Goal: Transaction & Acquisition: Purchase product/service

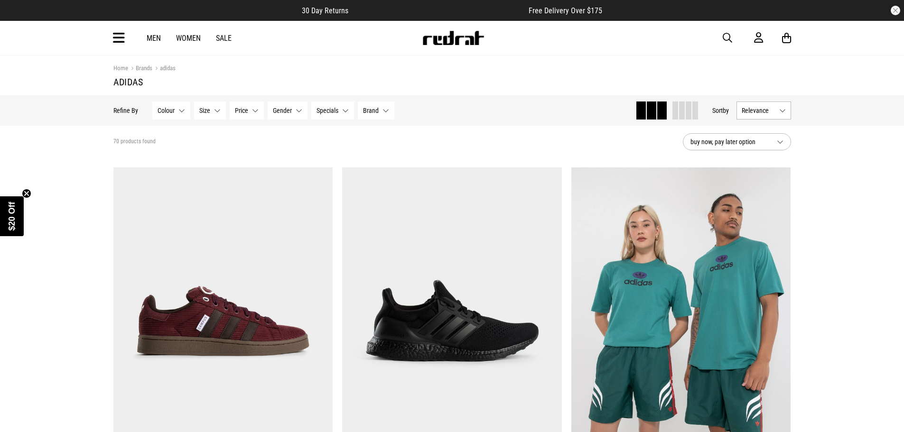
click at [153, 38] on link "Men" at bounding box center [154, 38] width 14 height 9
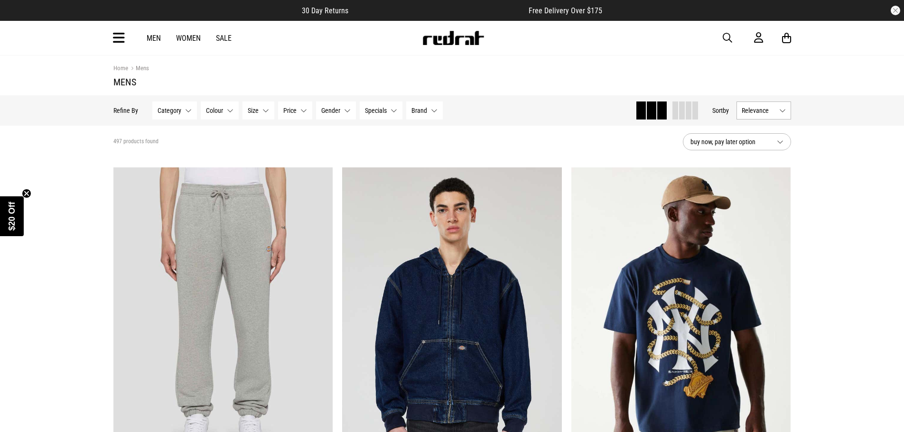
click at [261, 105] on button "Size None selected" at bounding box center [259, 111] width 32 height 18
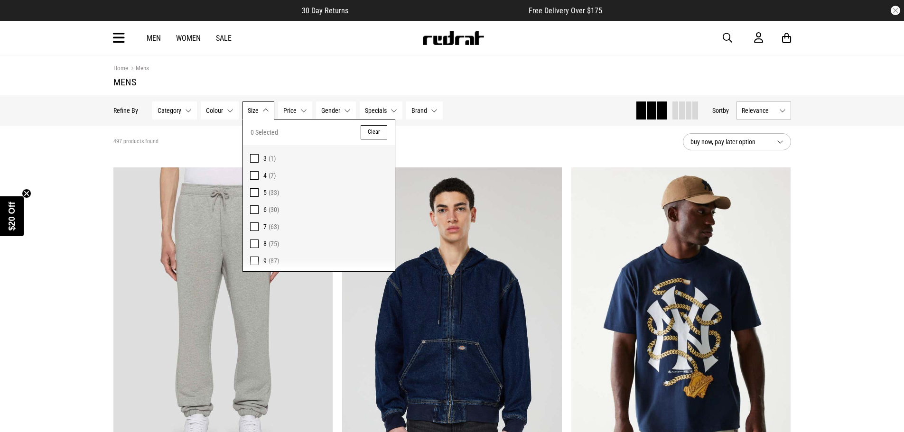
click at [216, 111] on span "Colour" at bounding box center [214, 111] width 17 height 8
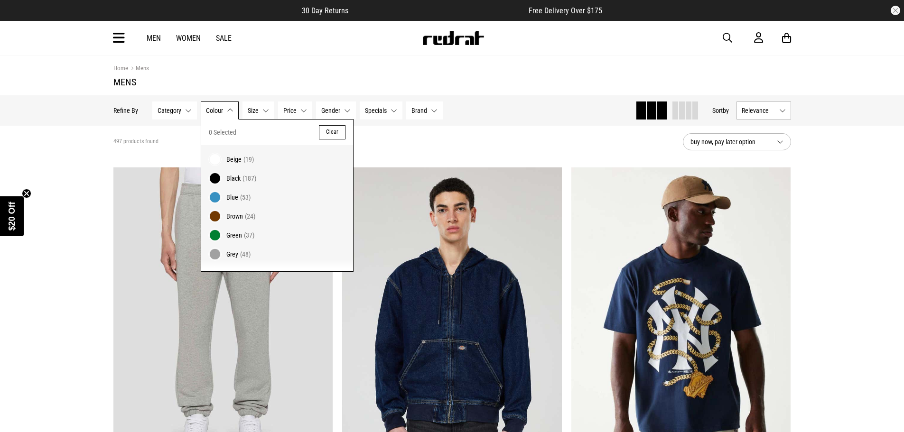
click at [334, 110] on span "Gender" at bounding box center [330, 111] width 19 height 8
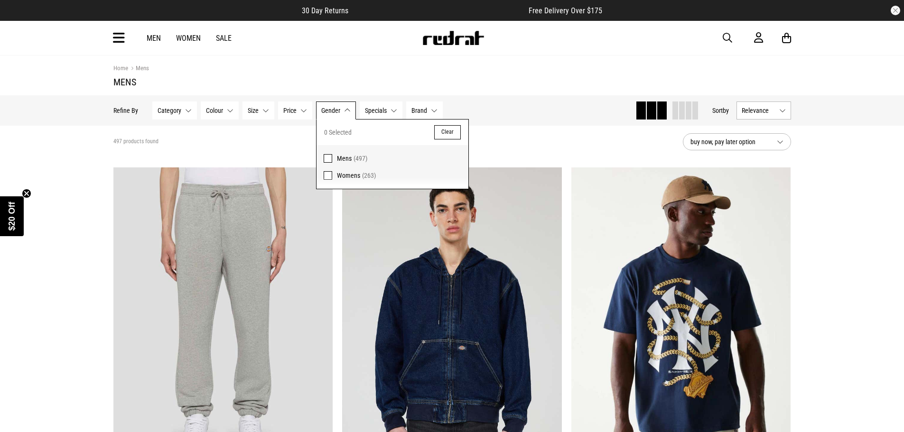
click at [342, 155] on span "Mens" at bounding box center [344, 159] width 15 height 8
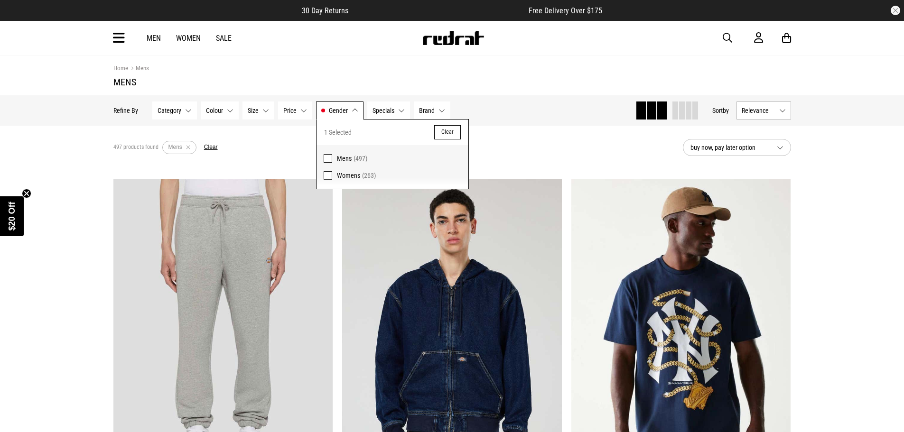
click at [167, 109] on span "Category" at bounding box center [170, 111] width 24 height 8
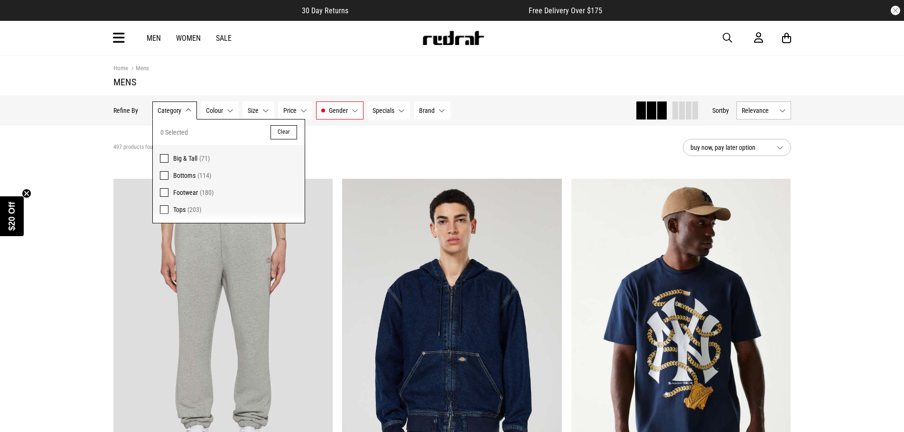
click at [183, 190] on span "Footwear" at bounding box center [185, 193] width 25 height 8
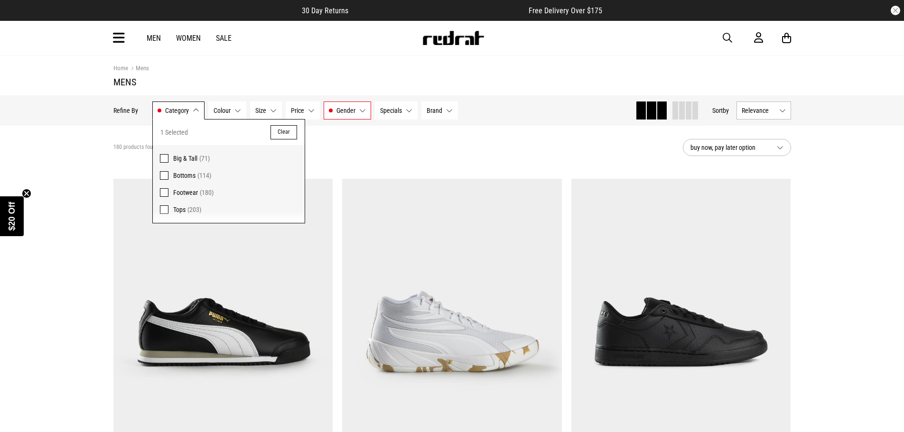
click at [511, 162] on section "180 products found Active Filters Mens Footwear Clear buy now, pay later option" at bounding box center [452, 148] width 693 height 44
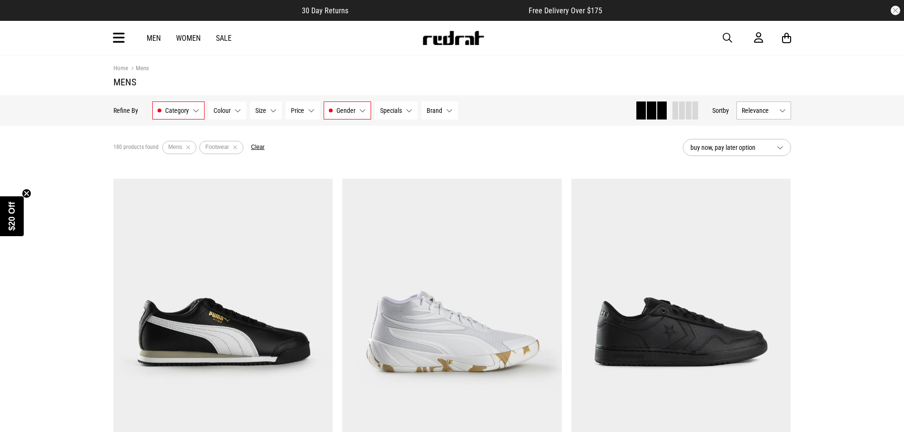
click at [755, 151] on span "buy now, pay later option" at bounding box center [730, 147] width 79 height 11
click at [750, 114] on span "Relevance" at bounding box center [759, 111] width 34 height 8
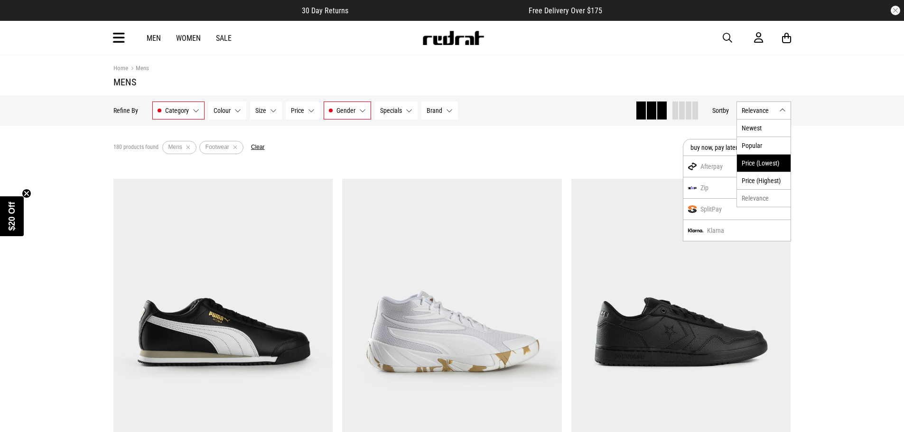
click at [761, 161] on li "Price (Lowest)" at bounding box center [764, 163] width 54 height 18
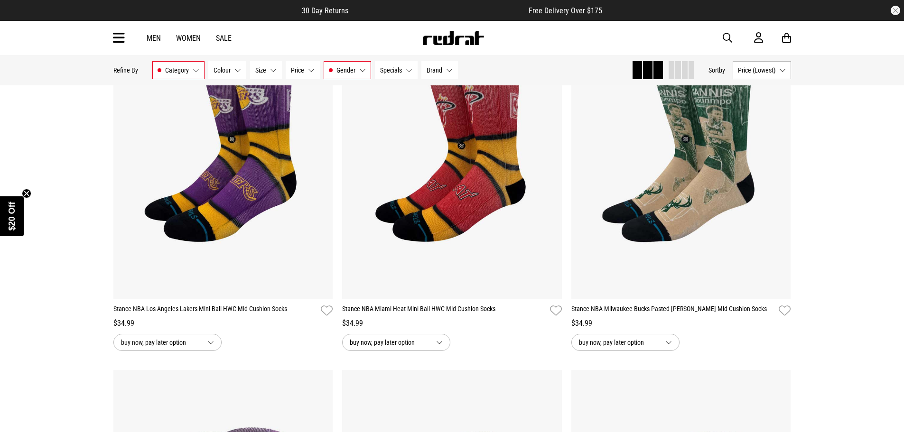
scroll to position [997, 0]
